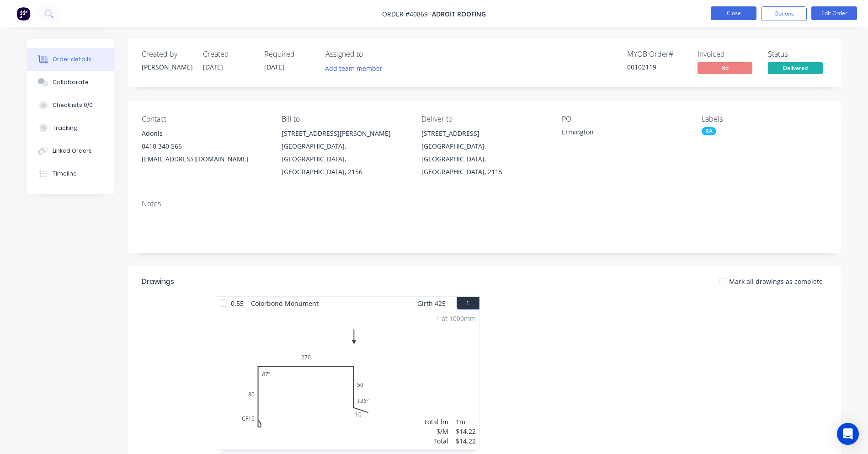
click at [730, 12] on button "Close" at bounding box center [733, 13] width 46 height 14
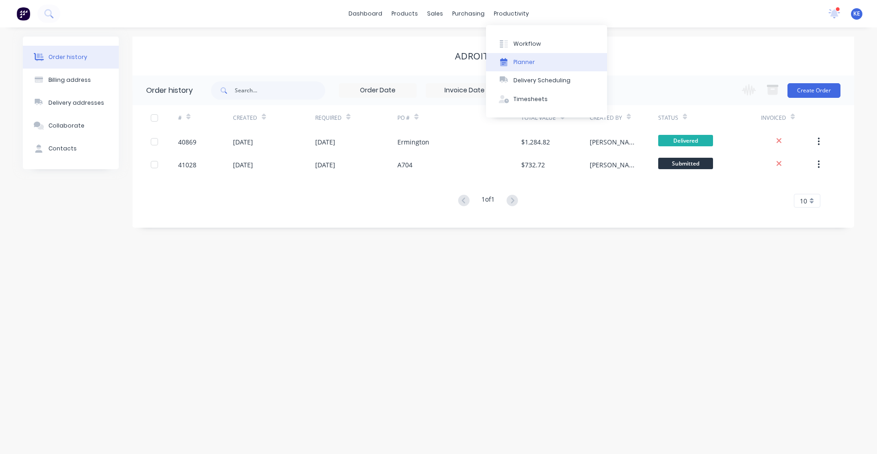
click at [509, 65] on div at bounding box center [504, 62] width 14 height 8
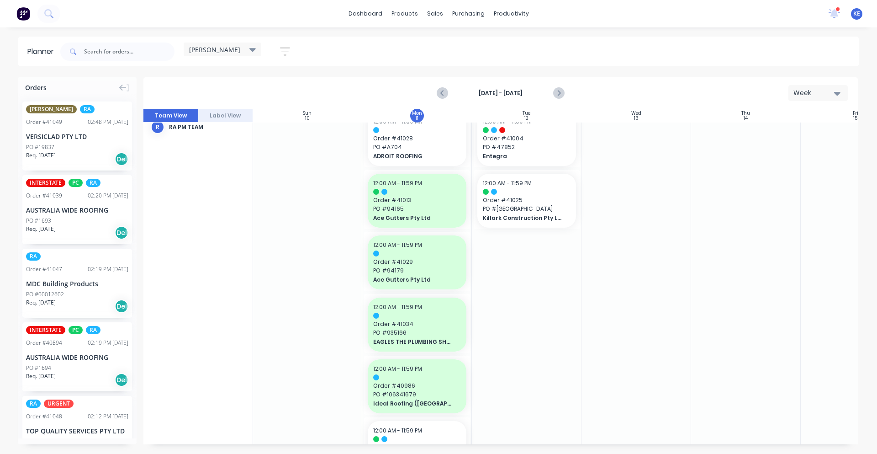
scroll to position [0, 0]
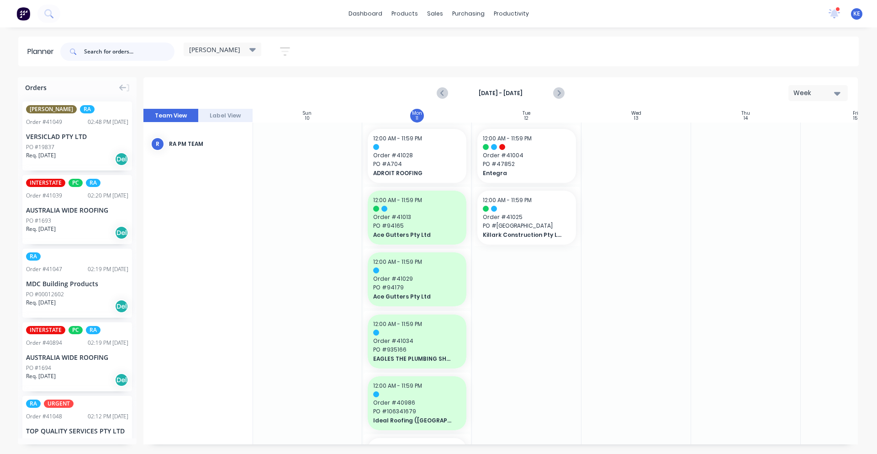
click at [130, 52] on input "text" at bounding box center [129, 51] width 90 height 18
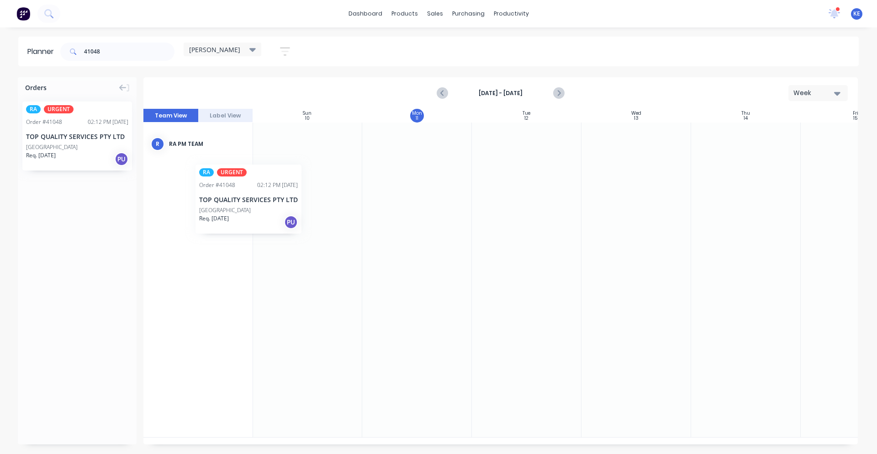
scroll to position [0, 0]
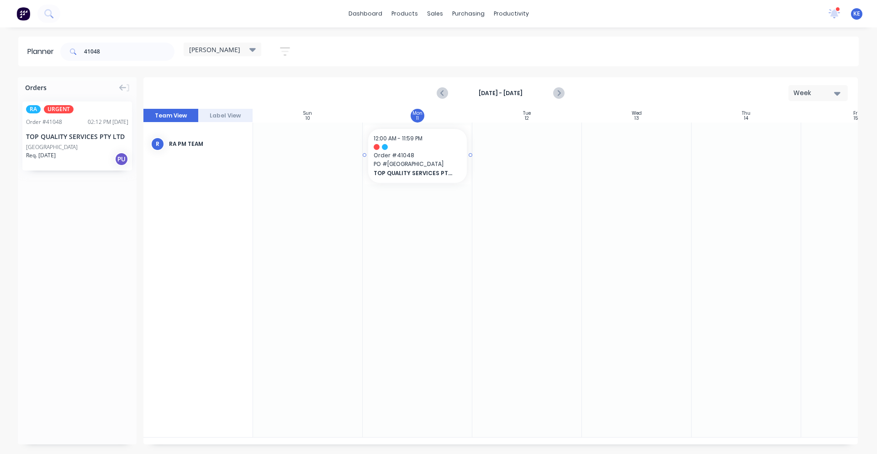
drag, startPoint x: 76, startPoint y: 149, endPoint x: 420, endPoint y: 161, distance: 344.2
click at [115, 53] on input "41048" at bounding box center [129, 51] width 90 height 18
drag, startPoint x: 79, startPoint y: 142, endPoint x: 429, endPoint y: 166, distance: 350.4
drag, startPoint x: 131, startPoint y: 56, endPoint x: 32, endPoint y: 55, distance: 99.6
click at [32, 55] on header "Planner 41045 [PERSON_NAME] Save new view None edit [PERSON_NAME] (Default) edi…" at bounding box center [438, 52] width 841 height 30
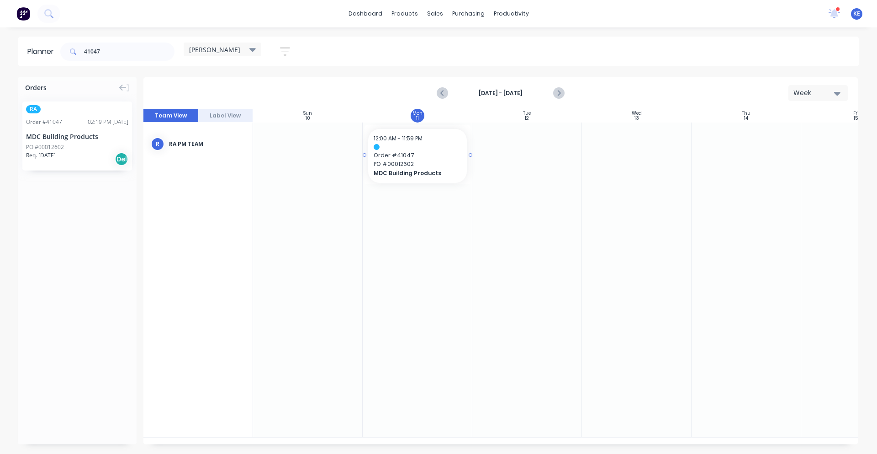
drag, startPoint x: 75, startPoint y: 165, endPoint x: 379, endPoint y: 163, distance: 303.8
click at [111, 62] on div "41047" at bounding box center [117, 51] width 114 height 27
click at [113, 54] on input "41047" at bounding box center [129, 51] width 90 height 18
drag, startPoint x: 63, startPoint y: 150, endPoint x: 421, endPoint y: 169, distance: 358.2
click at [117, 36] on div "dashboard products sales purchasing productivity dashboard products Product Cat…" at bounding box center [438, 227] width 877 height 454
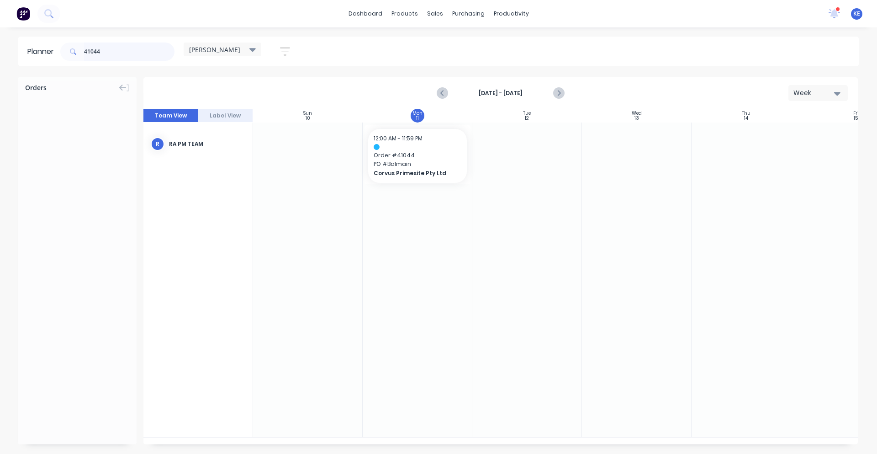
click at [117, 51] on input "41044" at bounding box center [129, 51] width 90 height 18
drag, startPoint x: 97, startPoint y: 128, endPoint x: 400, endPoint y: 147, distance: 303.9
click at [143, 52] on input "41040" at bounding box center [129, 51] width 90 height 18
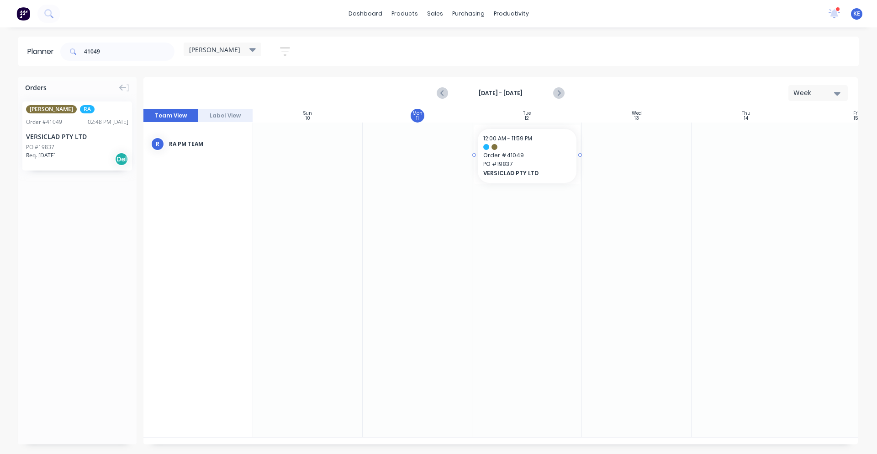
drag, startPoint x: 64, startPoint y: 129, endPoint x: 509, endPoint y: 157, distance: 445.4
click at [162, 54] on input "41049" at bounding box center [129, 51] width 90 height 18
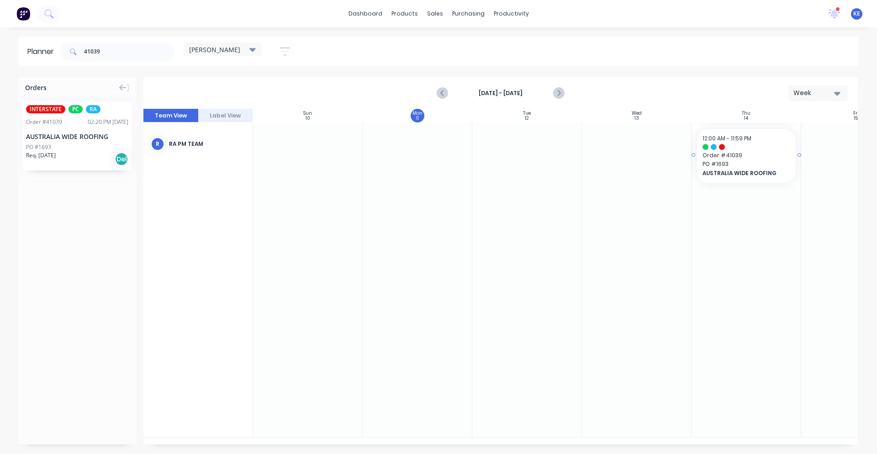
drag, startPoint x: 69, startPoint y: 155, endPoint x: 723, endPoint y: 164, distance: 653.8
click at [122, 45] on input "41039" at bounding box center [129, 51] width 90 height 18
drag, startPoint x: 79, startPoint y: 140, endPoint x: 700, endPoint y: 164, distance: 621.3
click at [127, 54] on input "40894" at bounding box center [129, 51] width 90 height 18
click at [127, 54] on input "4" at bounding box center [129, 51] width 90 height 18
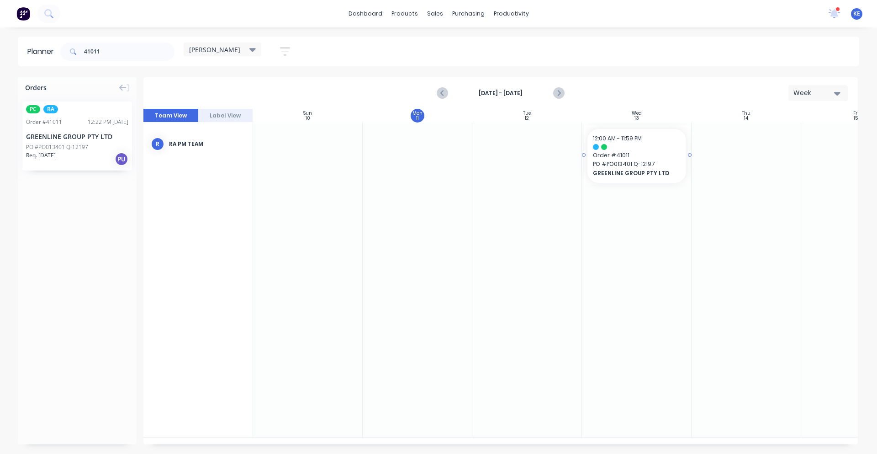
drag, startPoint x: 74, startPoint y: 139, endPoint x: 667, endPoint y: 174, distance: 593.5
click at [114, 55] on input "41011" at bounding box center [129, 51] width 90 height 18
type input "41027"
drag, startPoint x: 99, startPoint y: 144, endPoint x: 628, endPoint y: 143, distance: 529.5
